Goal: Task Accomplishment & Management: Use online tool/utility

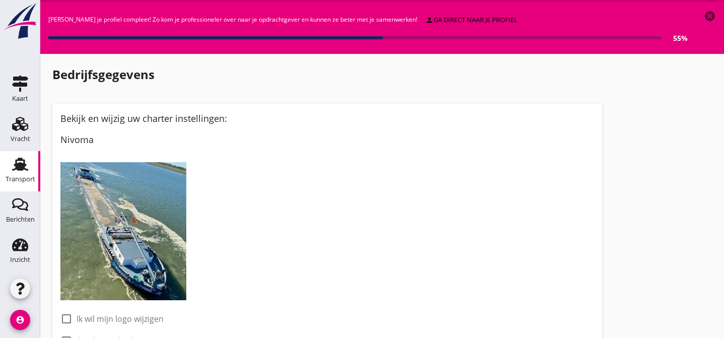
click at [20, 167] on use at bounding box center [20, 164] width 16 height 13
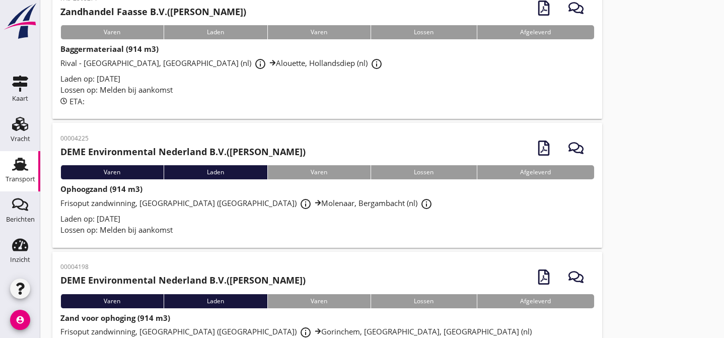
scroll to position [30, 0]
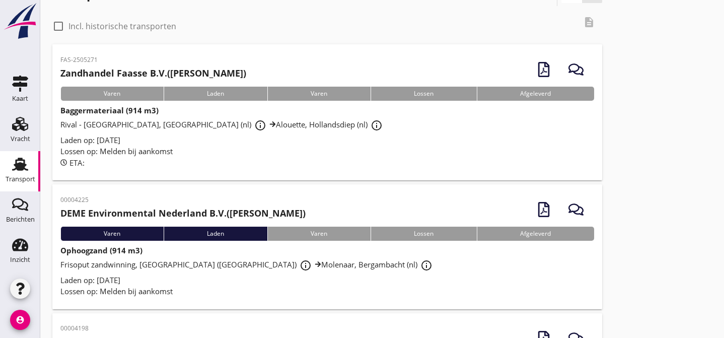
click at [292, 146] on div "Lossen op: Melden bij aankomst" at bounding box center [327, 151] width 534 height 12
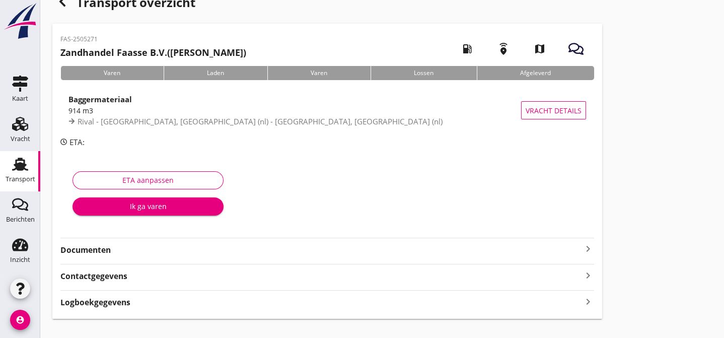
scroll to position [30, 0]
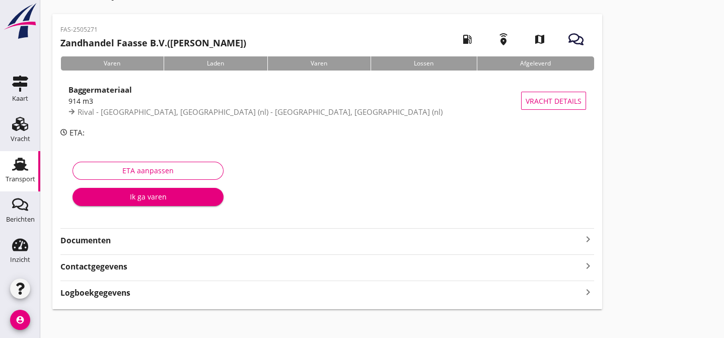
click at [261, 240] on strong "Documenten" at bounding box center [320, 241] width 521 height 12
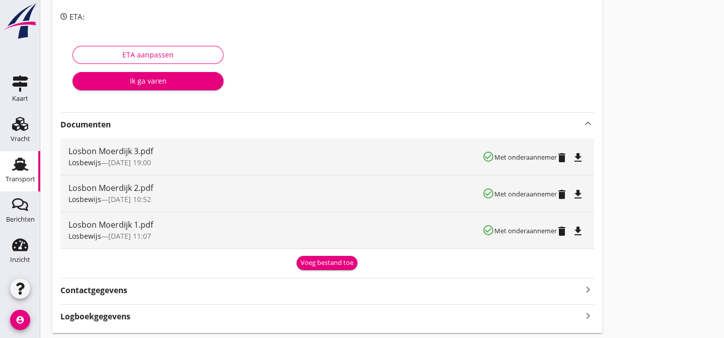
scroll to position [152, 0]
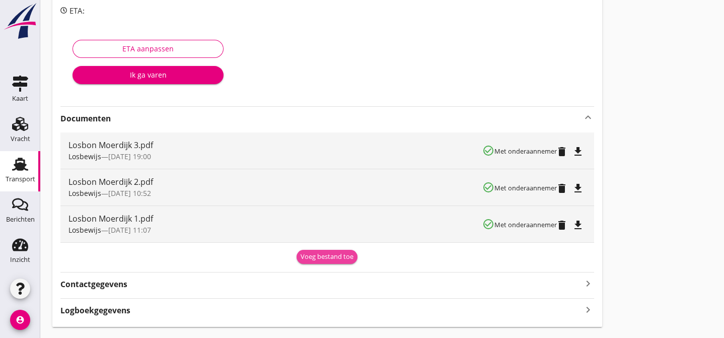
click at [332, 255] on div "Voeg bestand toe" at bounding box center [326, 257] width 53 height 10
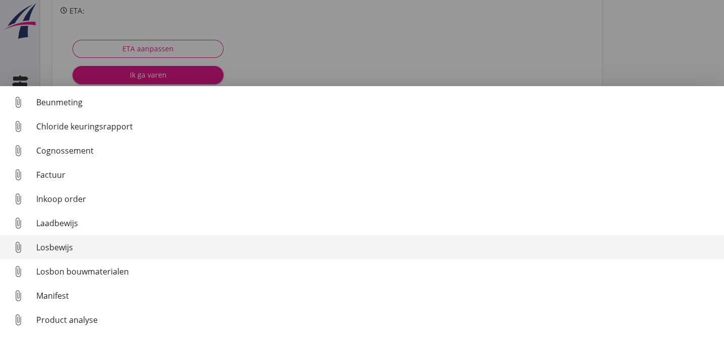
click at [194, 241] on div "Losbewijs" at bounding box center [376, 247] width 680 height 12
